Goal: Check status: Check status

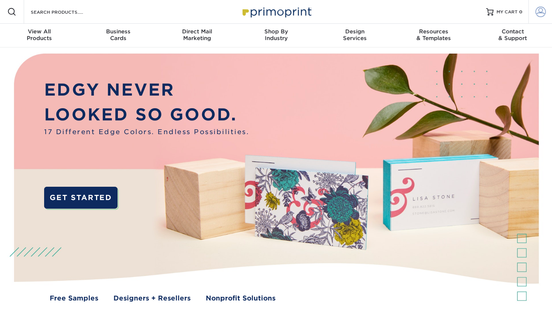
click at [540, 14] on span at bounding box center [541, 12] width 10 height 10
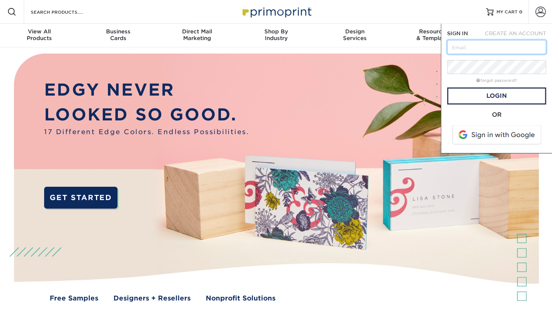
click at [483, 49] on input "text" at bounding box center [496, 47] width 99 height 14
type input "jstanley@arlingtonva.us"
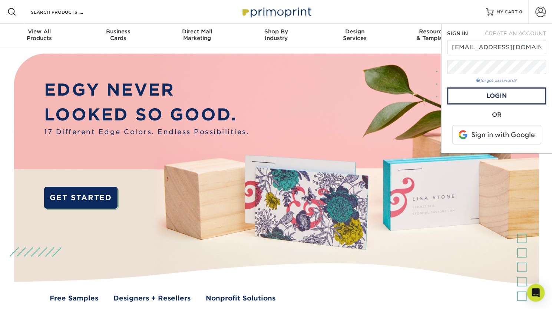
click at [501, 80] on link "forgot password?" at bounding box center [497, 80] width 40 height 5
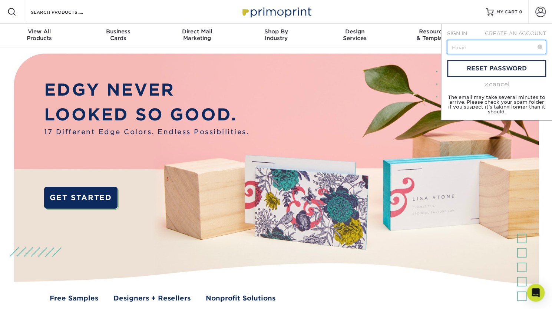
click at [485, 44] on input "text" at bounding box center [496, 47] width 99 height 14
type input "jstanley@arlingtonva.us"
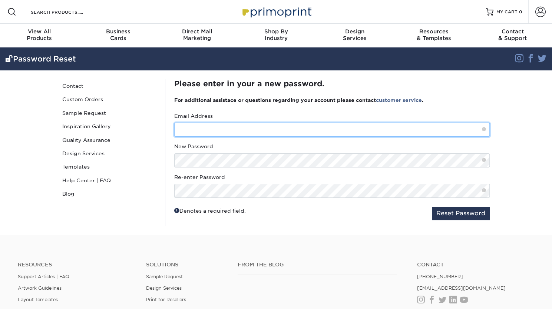
click at [238, 131] on input "text" at bounding box center [332, 130] width 316 height 14
type input "[EMAIL_ADDRESS][DOMAIN_NAME]"
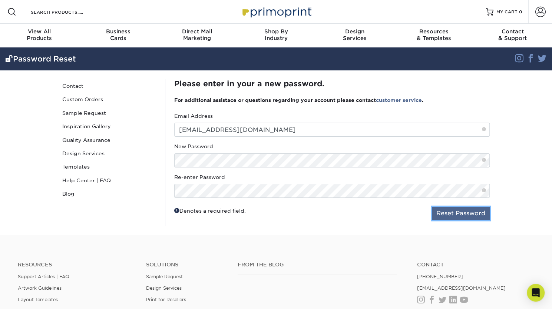
click at [449, 214] on button "Reset Password" at bounding box center [461, 213] width 58 height 13
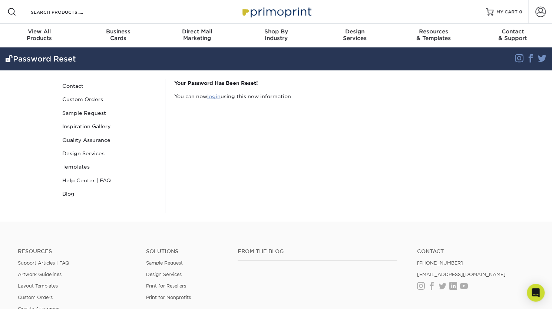
click at [214, 97] on link "login" at bounding box center [213, 96] width 13 height 6
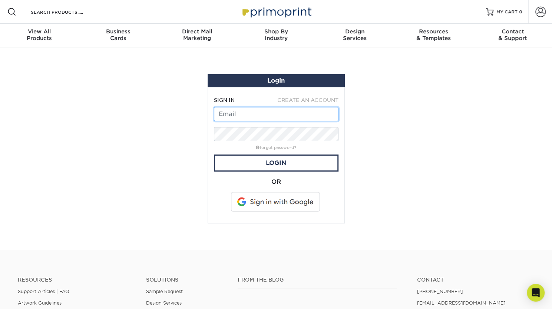
click at [290, 116] on input "text" at bounding box center [276, 114] width 125 height 14
type input "[EMAIL_ADDRESS][DOMAIN_NAME]"
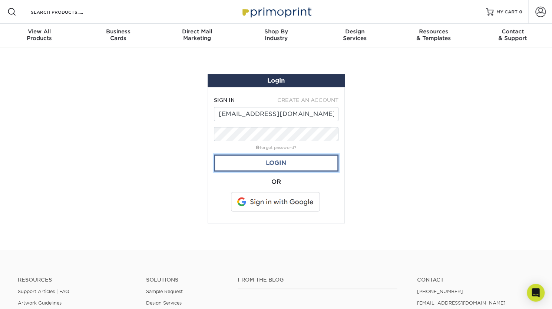
click at [306, 165] on link "Login" at bounding box center [276, 163] width 125 height 17
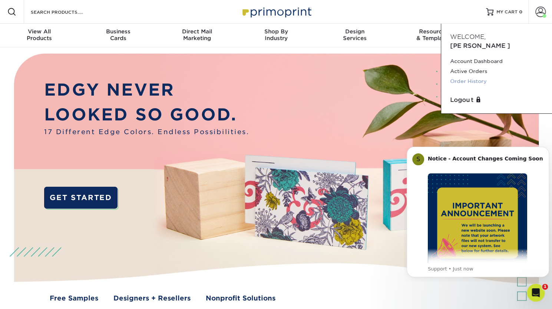
click at [478, 76] on link "Order History" at bounding box center [496, 81] width 93 height 10
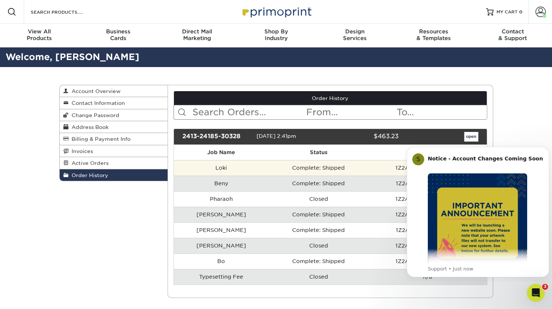
click at [231, 166] on td "Loki" at bounding box center [221, 168] width 95 height 16
click at [310, 170] on td "Complete: Shipped" at bounding box center [319, 168] width 100 height 16
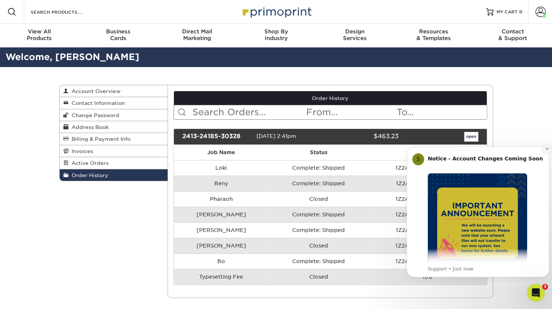
click at [546, 150] on icon "Dismiss notification" at bounding box center [547, 149] width 4 height 4
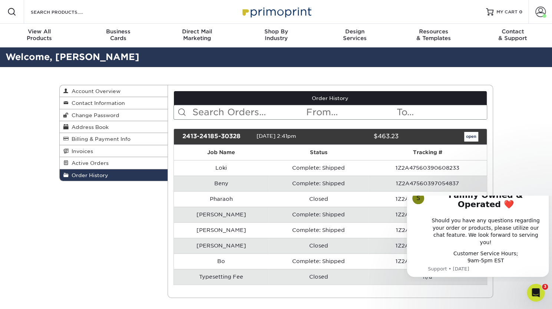
click at [547, 190] on icon "Dismiss notification" at bounding box center [547, 188] width 4 height 4
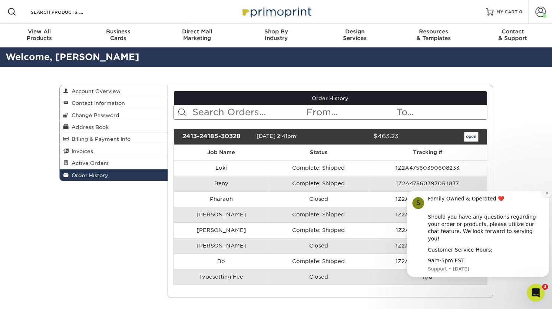
click at [547, 195] on icon "Dismiss notification" at bounding box center [547, 193] width 4 height 4
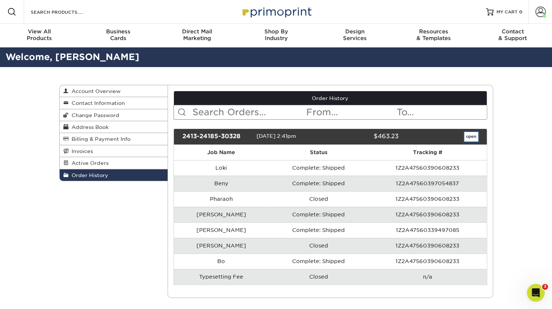
click at [474, 136] on link "open" at bounding box center [471, 137] width 14 height 10
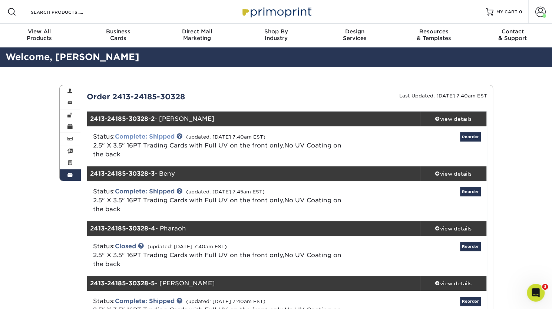
click at [154, 137] on link "Complete: Shipped" at bounding box center [145, 136] width 60 height 7
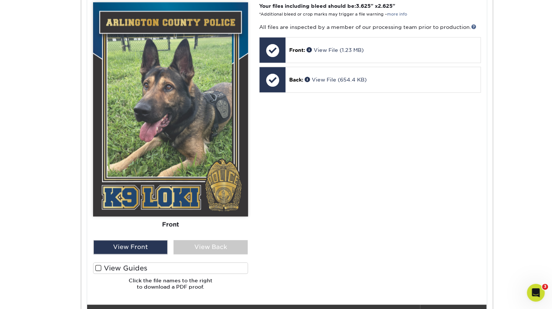
scroll to position [337, 0]
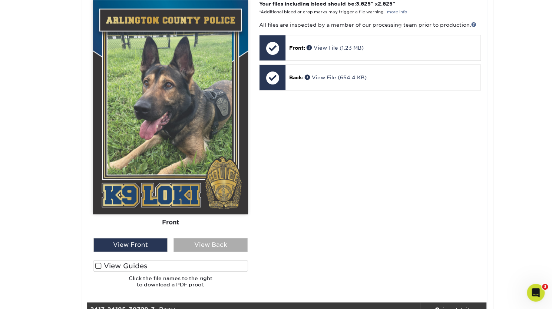
click at [209, 247] on div "View Back" at bounding box center [211, 245] width 74 height 14
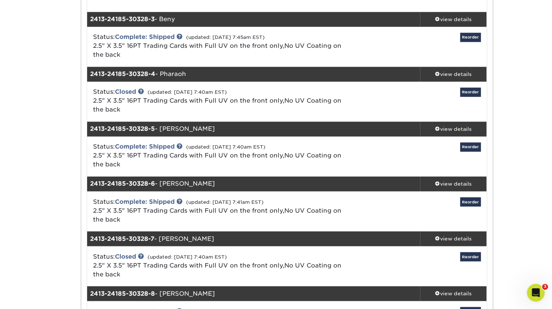
scroll to position [629, 0]
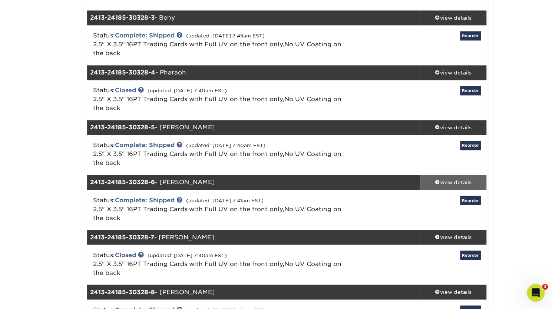
click at [453, 182] on div "view details" at bounding box center [453, 182] width 67 height 7
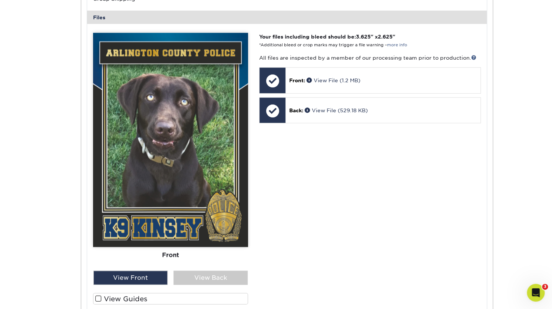
scroll to position [968, 0]
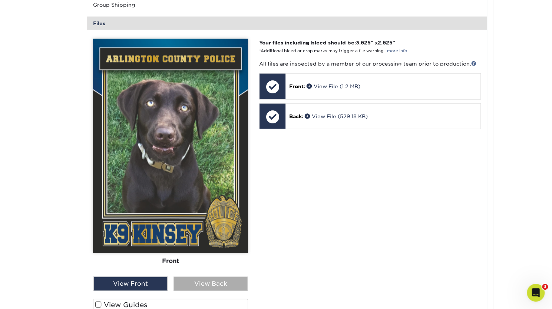
click at [223, 283] on div "View Back" at bounding box center [211, 284] width 74 height 14
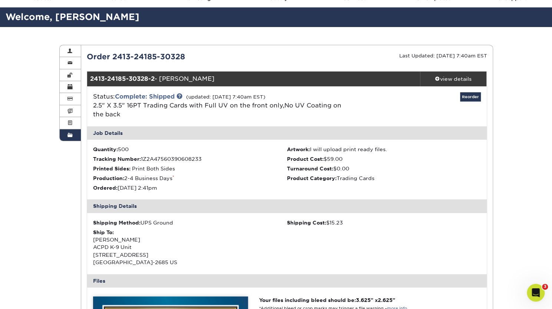
scroll to position [0, 0]
